Goal: Information Seeking & Learning: Understand process/instructions

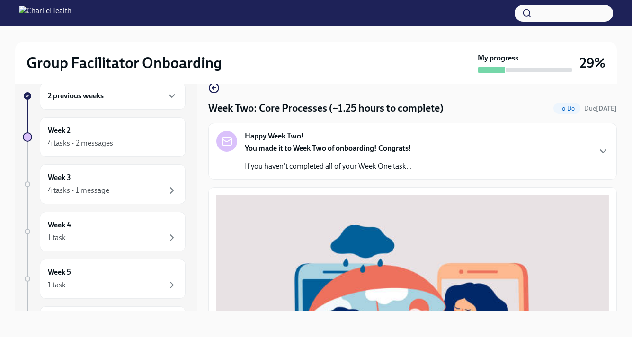
scroll to position [376, 0]
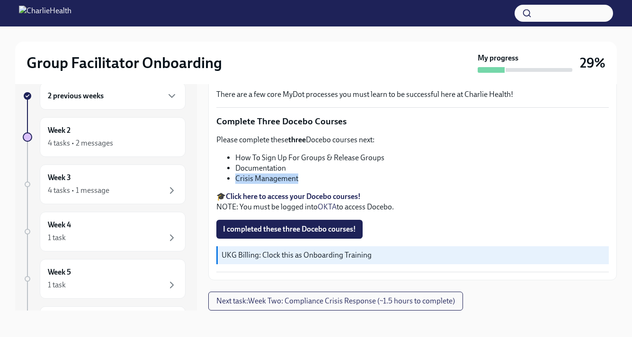
drag, startPoint x: 298, startPoint y: 178, endPoint x: 231, endPoint y: 181, distance: 66.3
click at [231, 181] on ul "How To Sign Up For Groups & Release Groups Documentation Crisis Management" at bounding box center [412, 168] width 392 height 31
copy li "Crisis Management"
click at [296, 158] on li "How To Sign Up For Groups & Release Groups" at bounding box center [421, 158] width 373 height 10
click at [290, 223] on button "I completed these three Docebo courses!" at bounding box center [289, 229] width 146 height 19
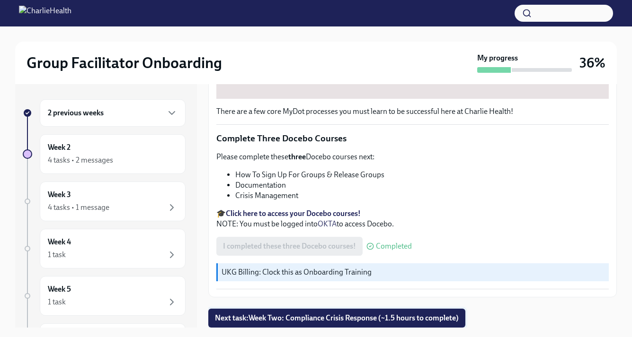
click at [339, 315] on span "Next task : Week Two: Compliance Crisis Response (~1.5 hours to complete)" at bounding box center [337, 318] width 244 height 9
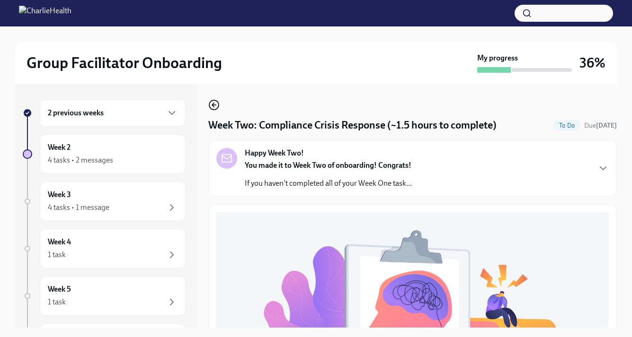
click at [208, 109] on icon "button" at bounding box center [213, 104] width 11 height 11
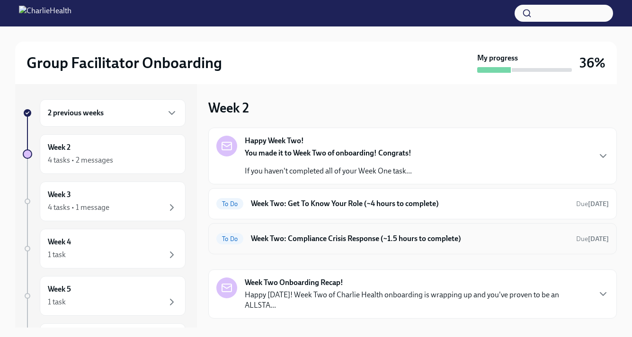
scroll to position [10, 0]
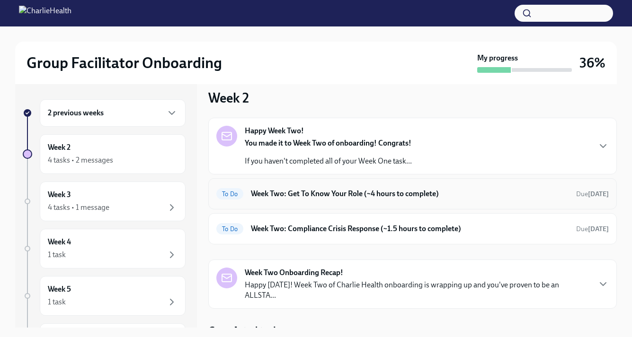
click at [337, 197] on h6 "Week Two: Get To Know Your Role (~4 hours to complete)" at bounding box center [410, 194] width 318 height 10
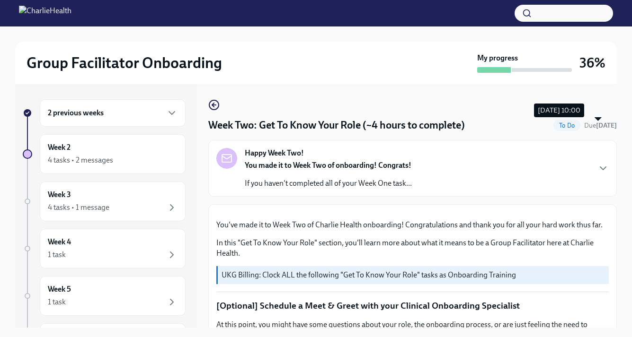
click at [601, 127] on strong "[DATE]" at bounding box center [606, 126] width 21 height 8
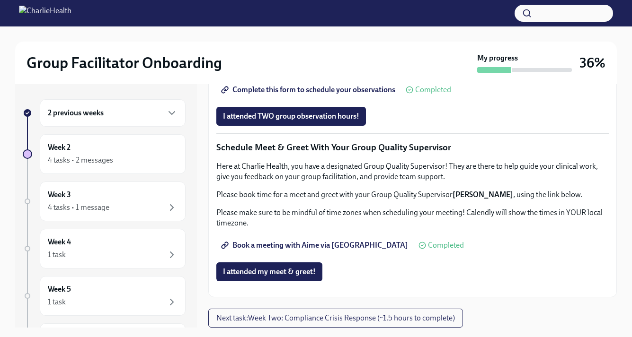
scroll to position [17, 0]
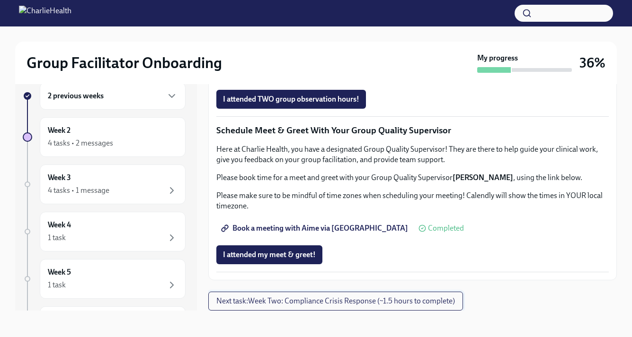
click at [413, 304] on span "Next task : Week Two: Compliance Crisis Response (~1.5 hours to complete)" at bounding box center [335, 301] width 238 height 9
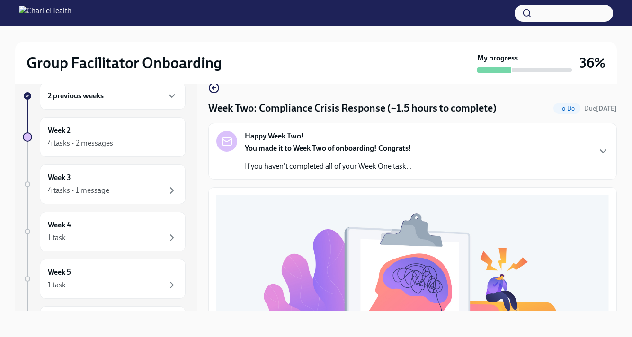
click at [218, 92] on icon "button" at bounding box center [213, 87] width 11 height 11
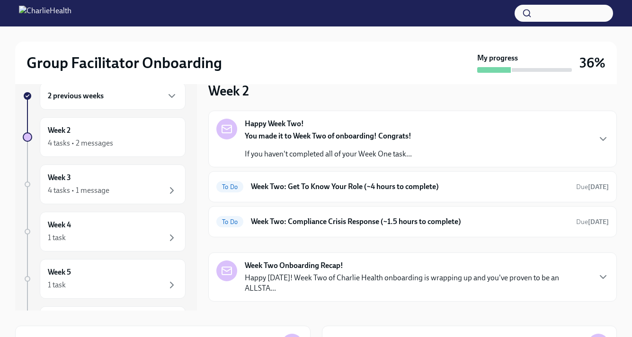
scroll to position [10, 0]
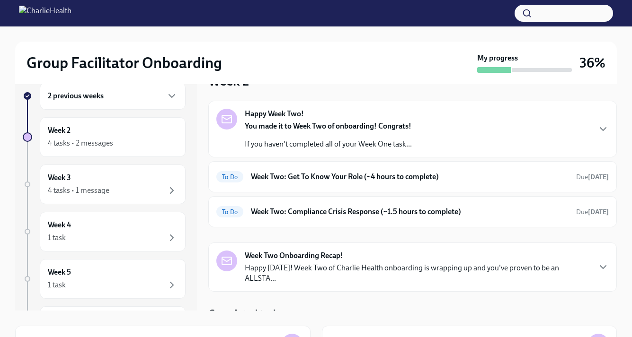
click at [290, 309] on icon "button" at bounding box center [292, 314] width 11 height 11
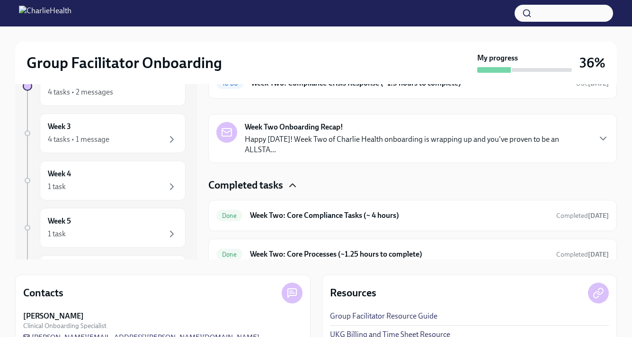
scroll to position [77, 0]
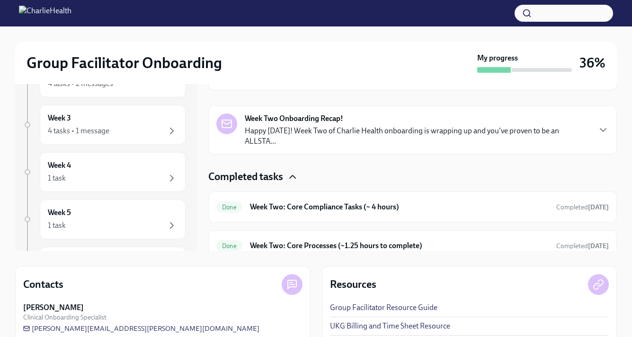
click at [290, 171] on icon "button" at bounding box center [292, 176] width 11 height 11
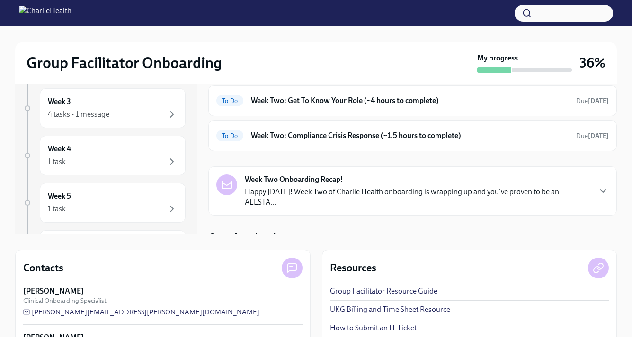
scroll to position [0, 0]
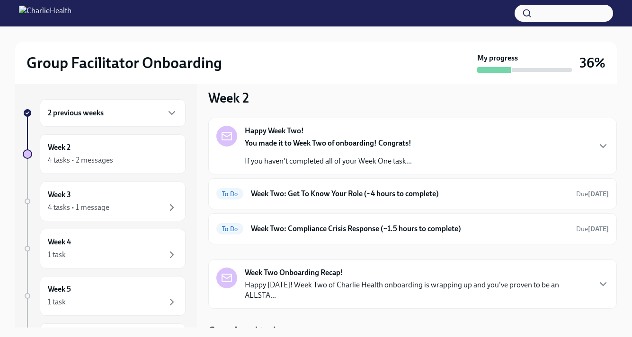
click at [300, 134] on strong "Happy Week Two!" at bounding box center [274, 131] width 59 height 10
